Goal: Check status: Check status

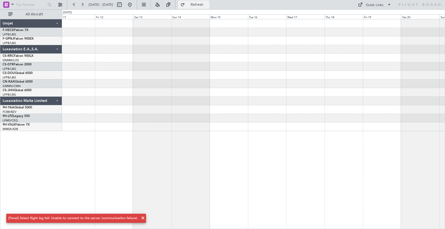
click at [209, 2] on button "Refresh" at bounding box center [193, 5] width 31 height 8
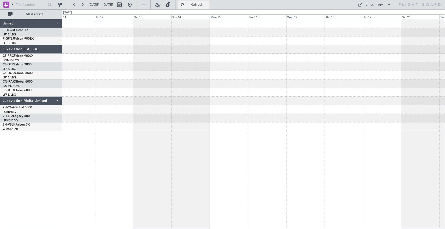
click at [209, 2] on button "Refresh" at bounding box center [193, 5] width 31 height 8
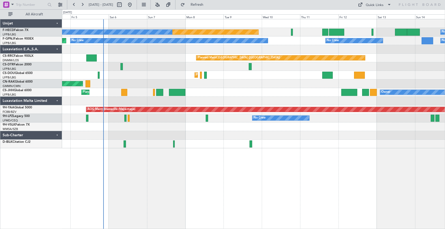
click at [248, 125] on div "Planned Maint [GEOGRAPHIC_DATA] ([GEOGRAPHIC_DATA]) No Crew No Crew No Crew Pla…" at bounding box center [253, 83] width 383 height 129
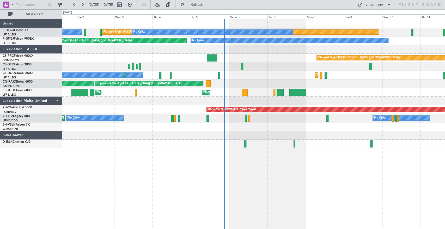
click at [248, 139] on div "Planned Maint [GEOGRAPHIC_DATA] ([GEOGRAPHIC_DATA]) No Crew No Crew No Crew No …" at bounding box center [253, 83] width 383 height 129
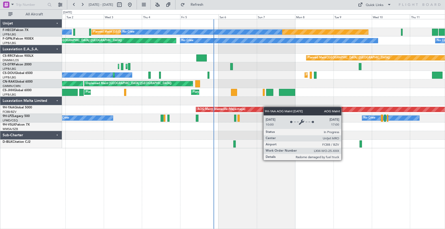
click at [256, 107] on div "Planned Maint [GEOGRAPHIC_DATA] ([GEOGRAPHIC_DATA]) No Crew No Crew Planned Mai…" at bounding box center [253, 83] width 383 height 129
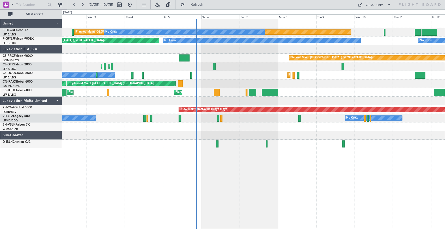
click at [252, 134] on div "Planned Maint [GEOGRAPHIC_DATA] ([GEOGRAPHIC_DATA]) No Crew No Crew No Crew Pla…" at bounding box center [253, 83] width 383 height 129
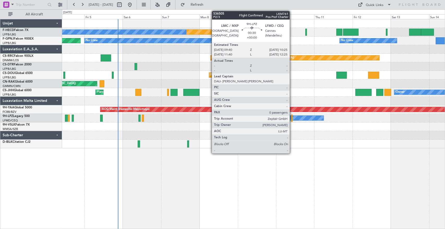
click at [292, 119] on div at bounding box center [291, 118] width 1 height 7
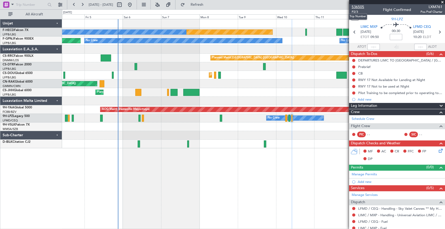
click at [362, 6] on span "536505" at bounding box center [358, 6] width 13 height 5
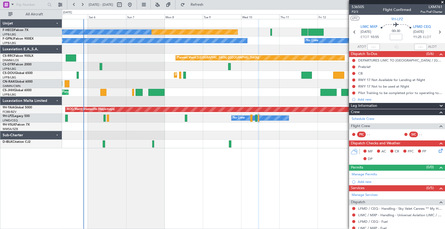
click at [153, 77] on div "Planned Maint Paris (Le Bourget) Planned Maint Paris (Le Bourget) Planned Maint…" at bounding box center [253, 75] width 383 height 9
click at [149, 74] on div "Planned Maint Paris (Le Bourget) Planned Maint Paris (Le Bourget) Planned Maint…" at bounding box center [253, 75] width 383 height 9
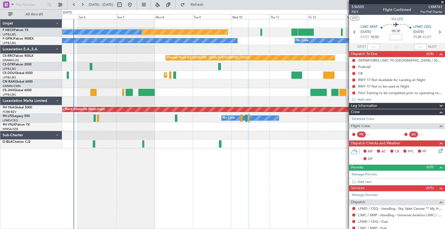
click at [140, 75] on div "Planned Maint Paris (Le Bourget) Planned Maint Paris (Le Bourget) Planned Maint…" at bounding box center [253, 75] width 383 height 9
click at [161, 79] on div "Planned Maint Paris (Le Bourget) Planned Maint Paris (Le Bourget) Planned Maint…" at bounding box center [253, 75] width 383 height 9
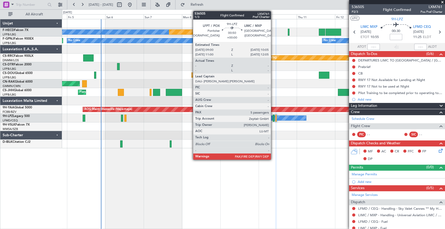
click at [274, 119] on div at bounding box center [274, 118] width 2 height 7
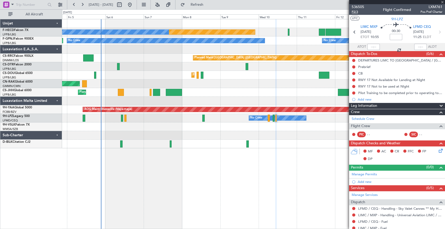
type input "5"
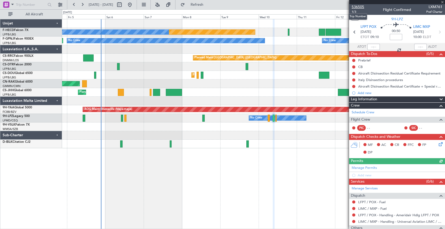
click at [359, 7] on span "536505" at bounding box center [358, 6] width 13 height 5
